Goal: Obtain resource: Download file/media

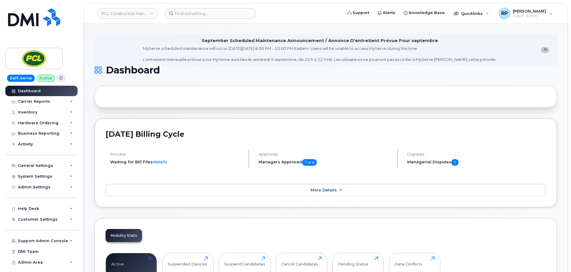
scroll to position [867, 0]
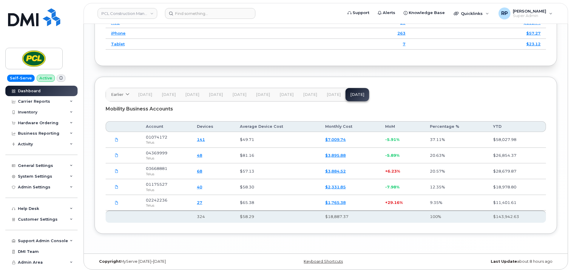
scroll to position [867, 0]
click at [202, 156] on link "48" at bounding box center [199, 154] width 5 height 5
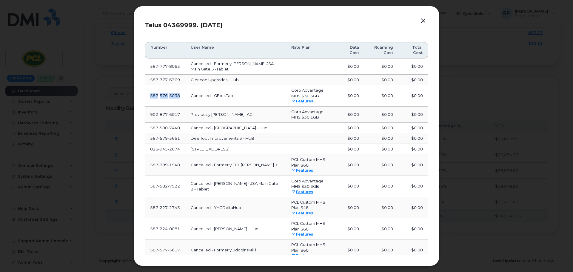
drag, startPoint x: 183, startPoint y: 98, endPoint x: 148, endPoint y: 97, distance: 34.9
click at [148, 97] on td "587 576 5038" at bounding box center [165, 95] width 41 height 21
copy span "587 576 5038"
click at [420, 20] on button "button" at bounding box center [423, 21] width 9 height 8
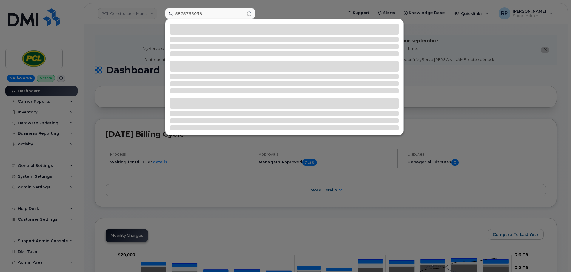
type input "5875765038"
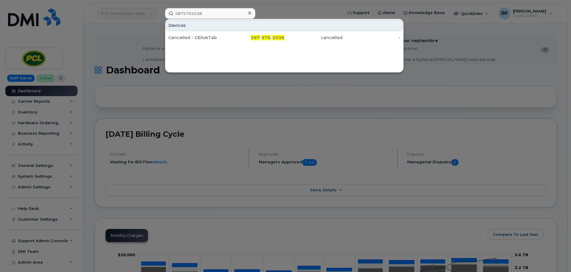
drag, startPoint x: 211, startPoint y: 36, endPoint x: 211, endPoint y: 46, distance: 9.3
click at [211, 36] on div "Cancelled - GEliukTab" at bounding box center [197, 38] width 58 height 6
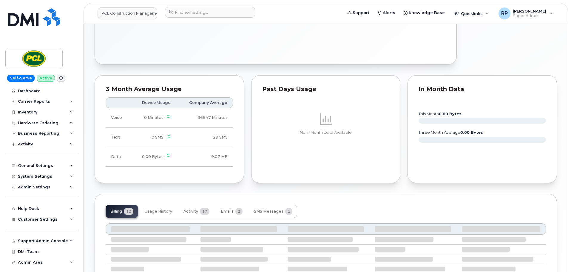
scroll to position [381, 0]
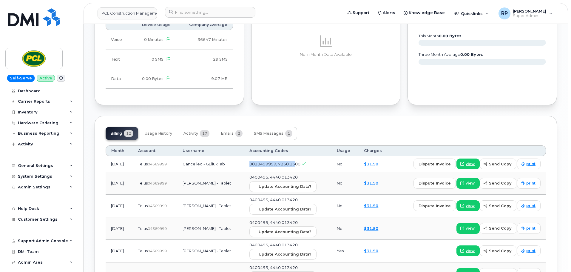
drag, startPoint x: 253, startPoint y: 167, endPoint x: 301, endPoint y: 169, distance: 47.5
click at [301, 169] on td "0020499999, 7230.1300" at bounding box center [288, 164] width 88 height 16
click at [66, 99] on div "Carrier Reports" at bounding box center [41, 101] width 72 height 11
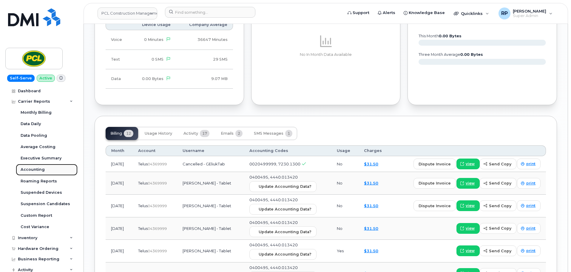
click at [33, 170] on div "Accounting" at bounding box center [33, 169] width 24 height 5
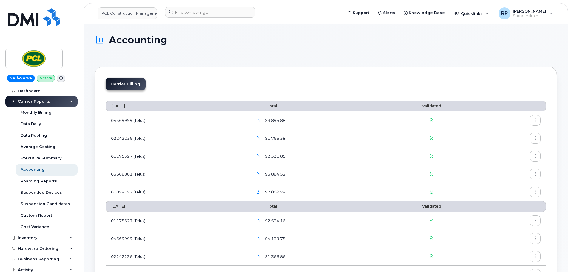
click at [534, 122] on button "button" at bounding box center [535, 120] width 11 height 11
click at [501, 145] on span "Download" at bounding box center [508, 144] width 23 height 5
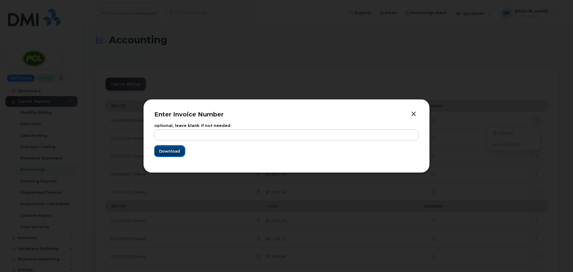
click at [166, 153] on span "Download" at bounding box center [169, 151] width 21 height 6
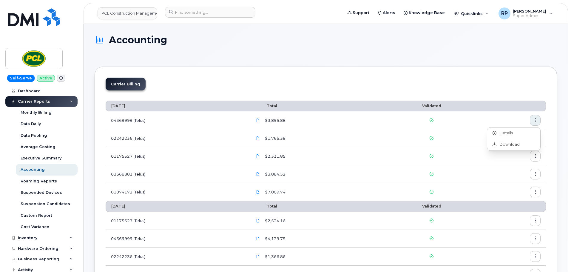
click at [393, 90] on div "Carrier Billing" at bounding box center [326, 87] width 441 height 18
click at [534, 156] on icon "button" at bounding box center [536, 156] width 4 height 4
click at [380, 157] on div "$2,331.85" at bounding box center [316, 156] width 127 height 10
click at [28, 90] on div "Dashboard" at bounding box center [29, 91] width 23 height 5
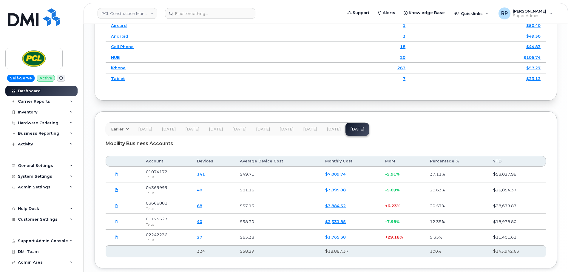
scroll to position [867, 0]
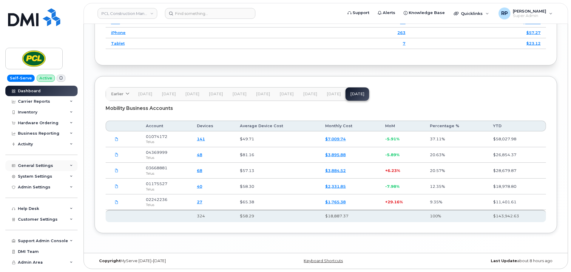
click at [46, 164] on div "General Settings" at bounding box center [35, 165] width 35 height 5
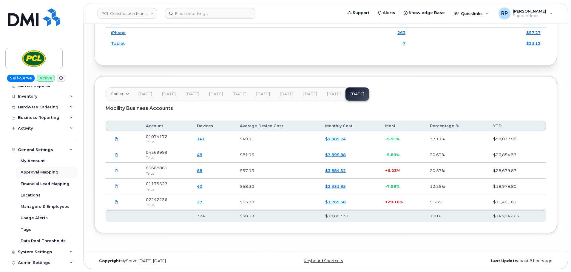
scroll to position [50, 0]
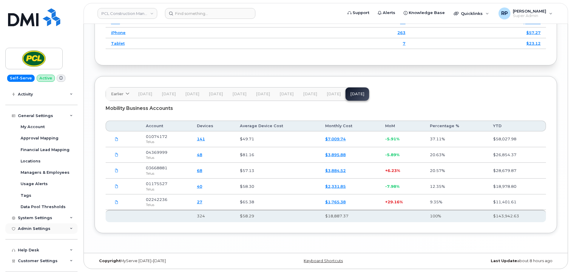
click at [48, 227] on div "Admin Settings" at bounding box center [34, 228] width 33 height 5
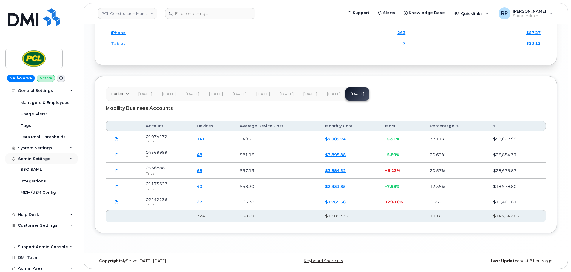
scroll to position [121, 0]
click at [50, 225] on span "Customer Settings" at bounding box center [38, 224] width 40 height 4
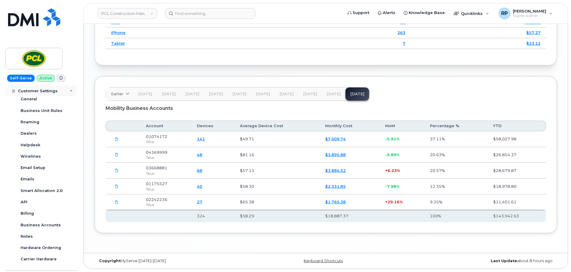
scroll to position [270, 0]
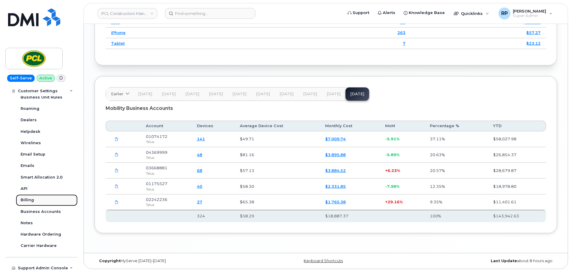
click at [31, 198] on div "Billing" at bounding box center [27, 199] width 13 height 5
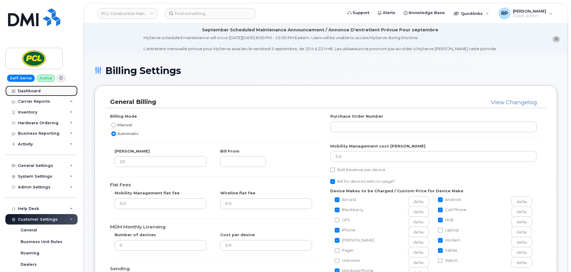
click at [30, 93] on div "Dashboard" at bounding box center [29, 91] width 23 height 5
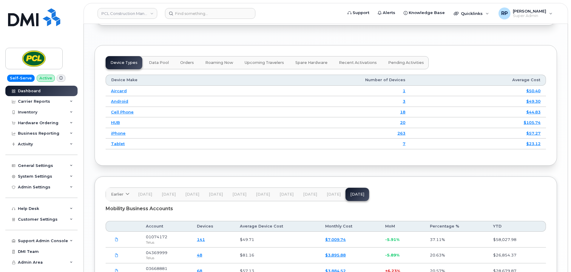
scroll to position [829, 0]
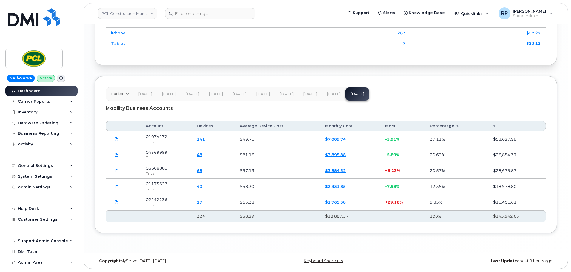
click at [334, 94] on span "[DATE]" at bounding box center [334, 94] width 14 height 5
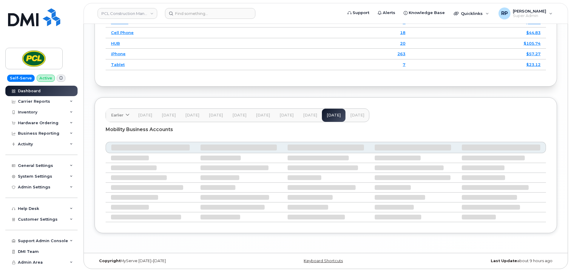
scroll to position [867, 0]
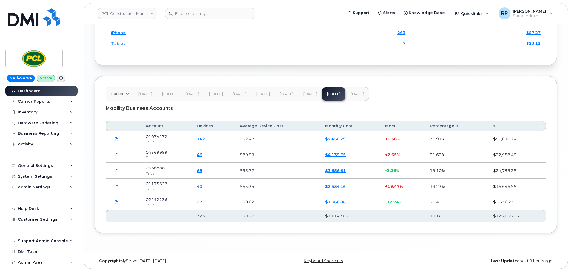
click at [350, 94] on span "[DATE]" at bounding box center [357, 94] width 14 height 5
click at [41, 104] on div "Carrier Reports" at bounding box center [41, 101] width 72 height 11
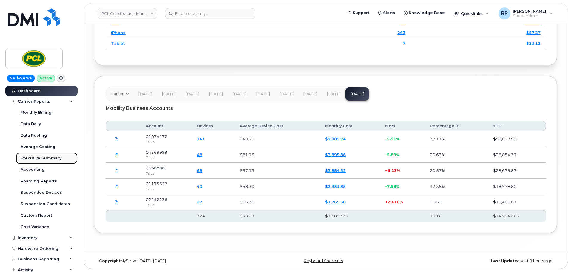
click at [47, 159] on div "Executive Summary" at bounding box center [41, 158] width 41 height 5
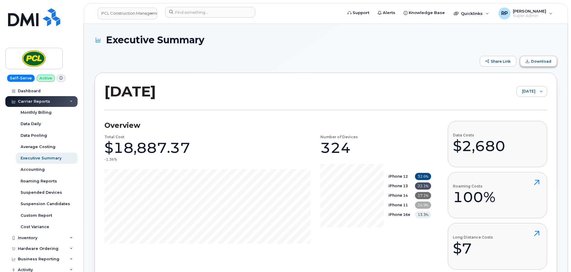
click at [537, 62] on span "Download" at bounding box center [541, 61] width 20 height 4
